Goal: Communication & Community: Connect with others

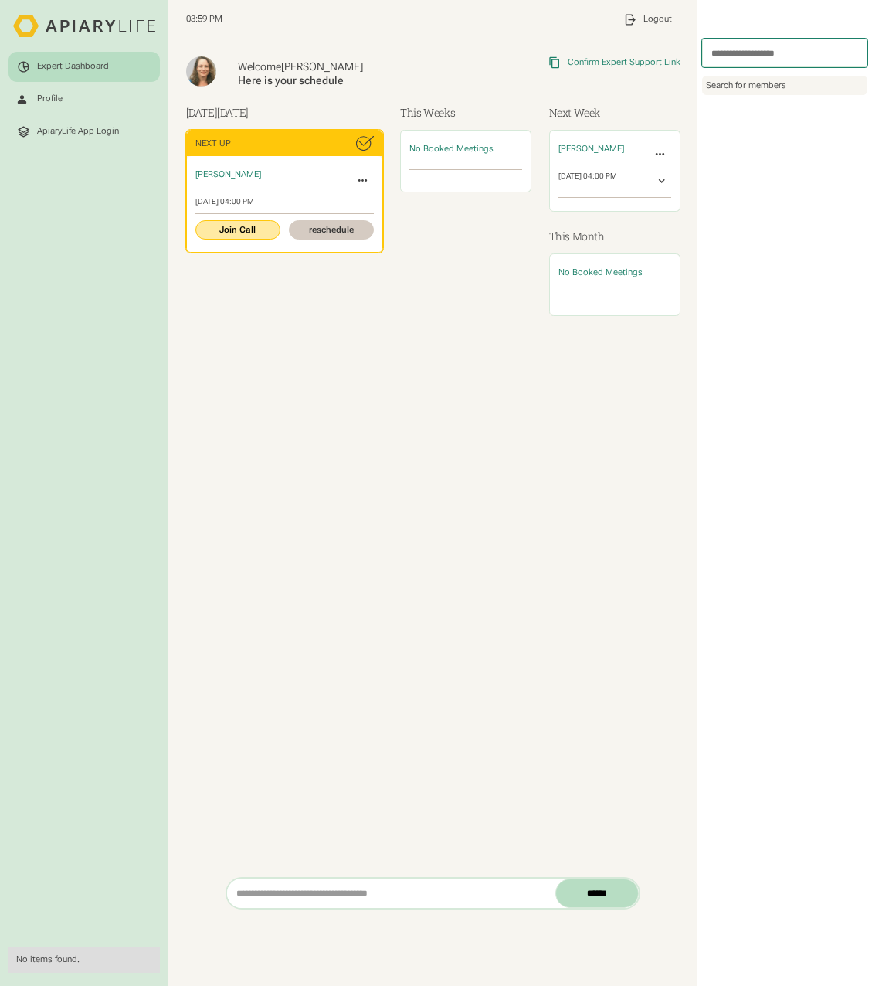
click at [228, 232] on link "Join Call" at bounding box center [237, 229] width 85 height 19
